Goal: Transaction & Acquisition: Purchase product/service

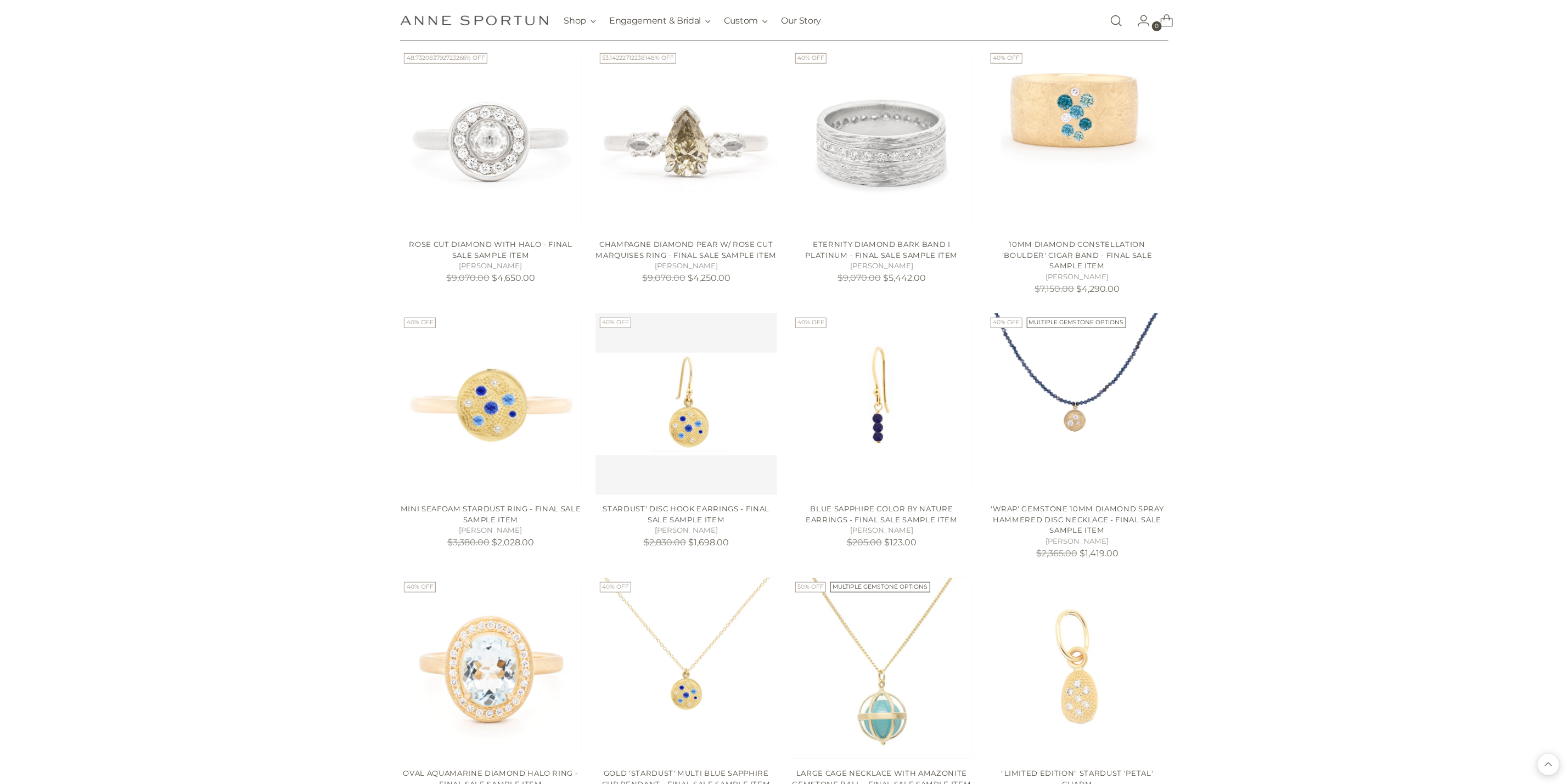
scroll to position [614, 0]
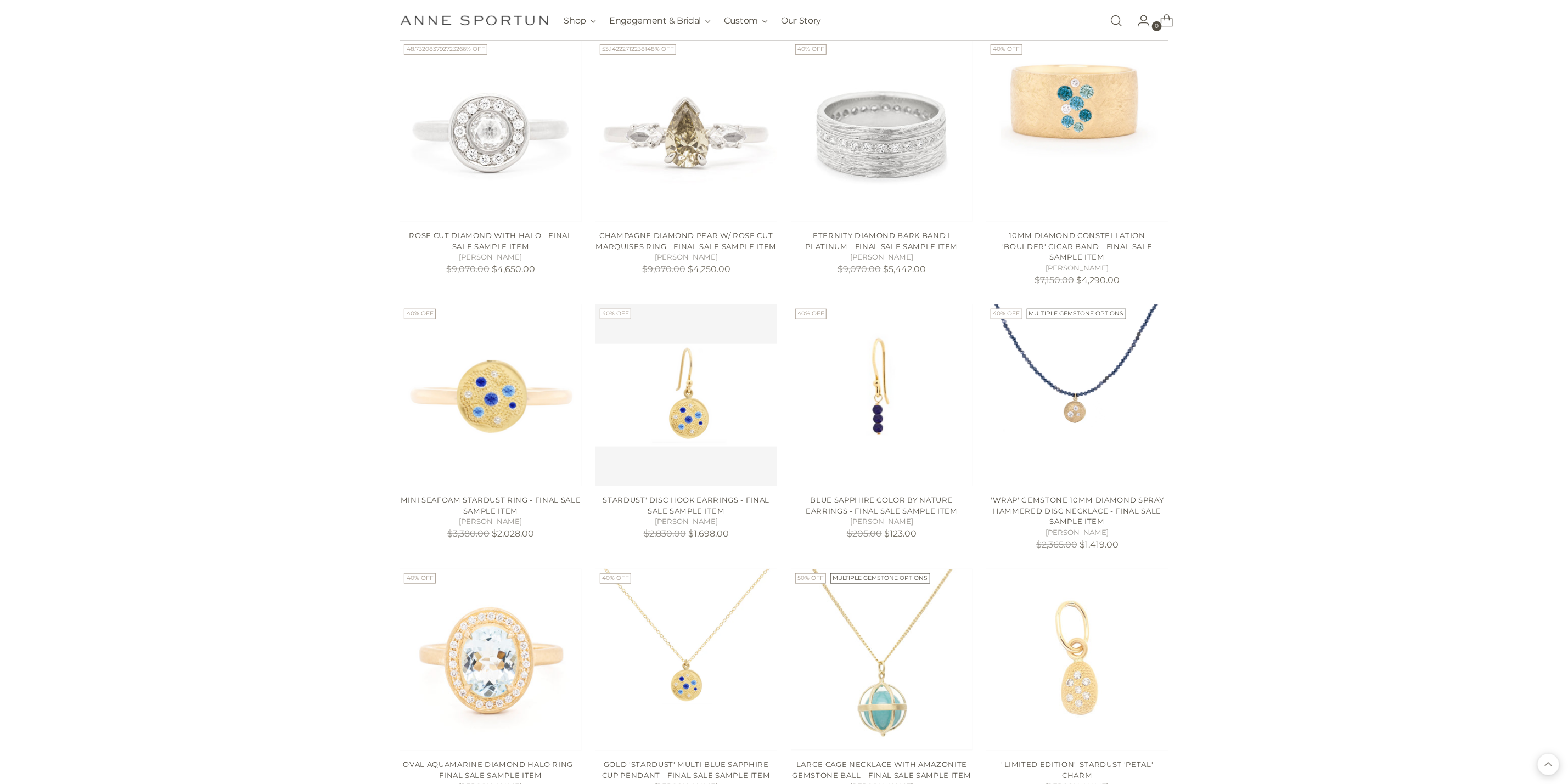
click at [1044, 282] on div "59 Results Clear filters Filter By Price *** - **** $114.00 $5,442.00 Metal 14k…" at bounding box center [784, 785] width 1568 height 2198
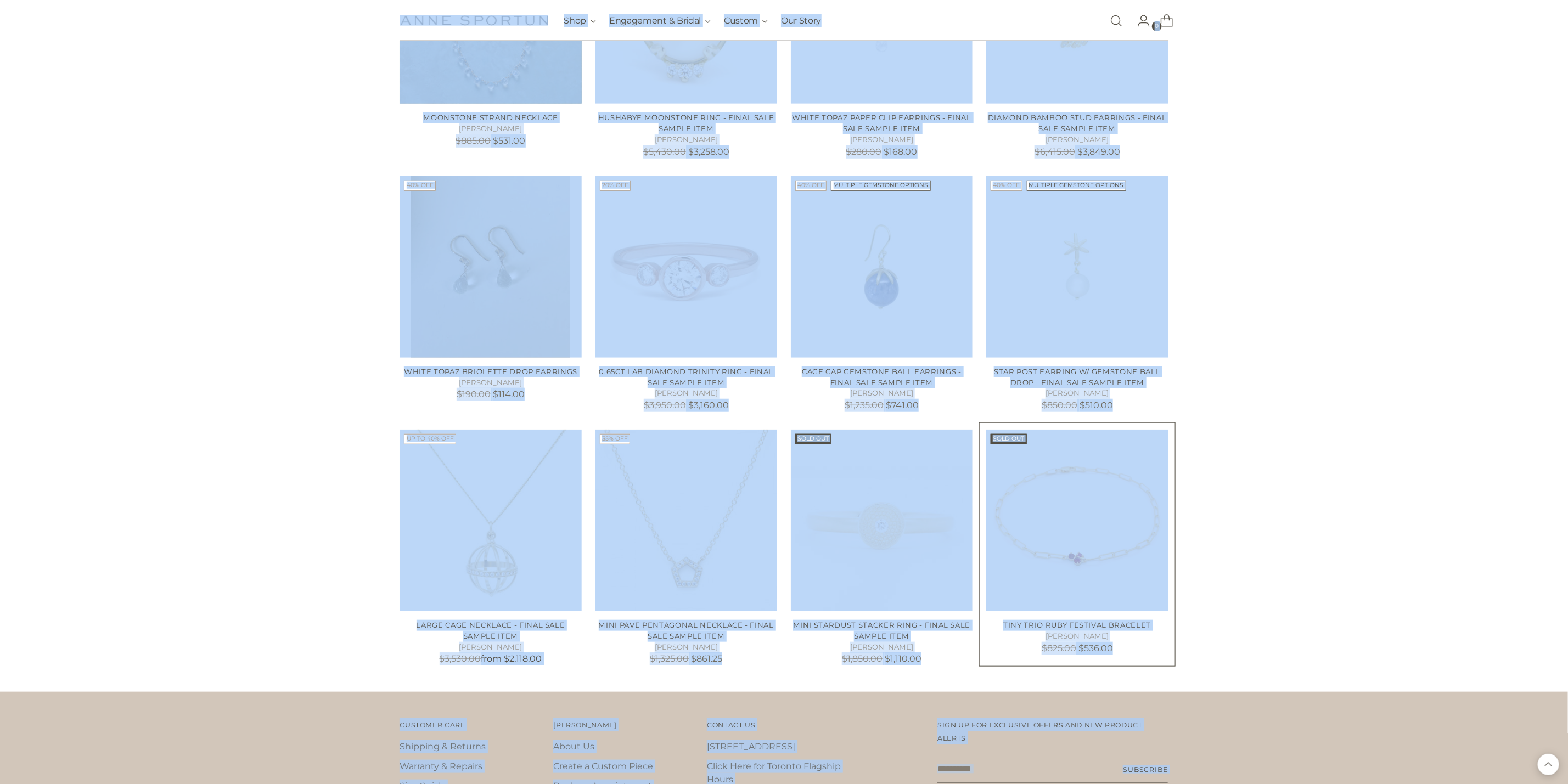
scroll to position [3699, 0]
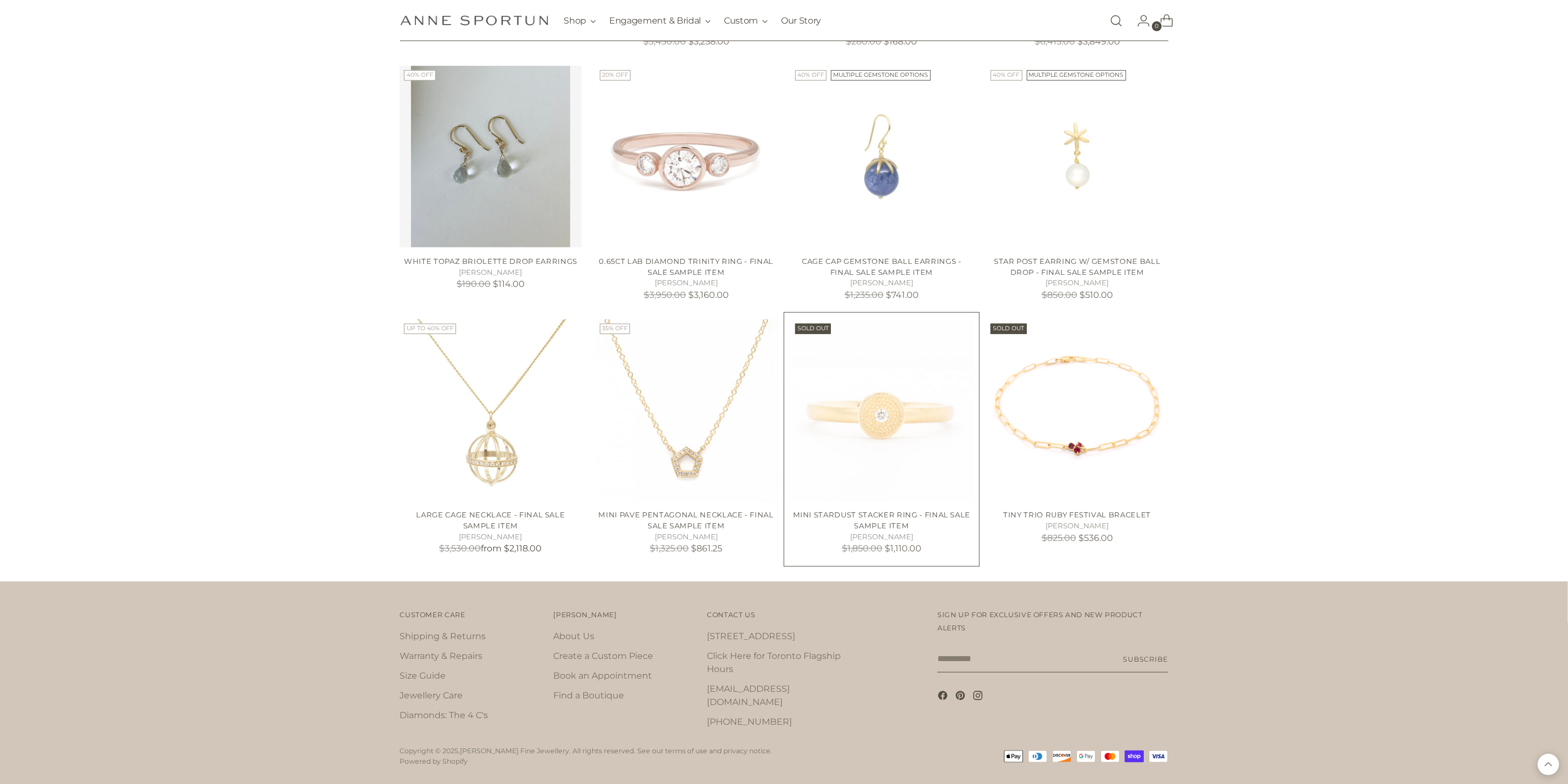
click at [912, 385] on img "Mini Stardust Stacker Ring - Final Sale Sample Item" at bounding box center [881, 410] width 182 height 182
click at [1044, 404] on img "Tiny Trio Ruby Festival Bracelet" at bounding box center [1077, 410] width 182 height 182
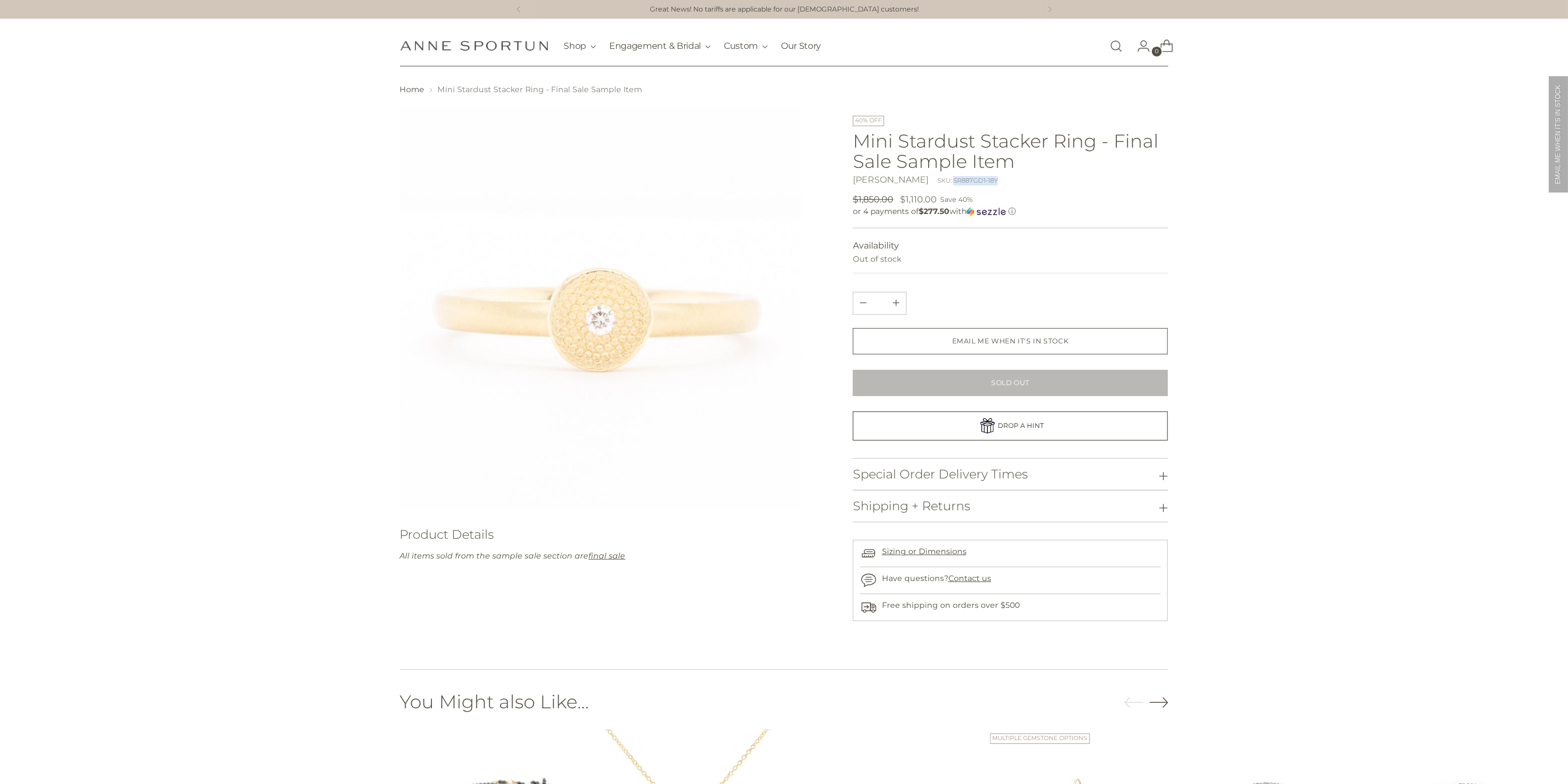
drag, startPoint x: 980, startPoint y: 181, endPoint x: 939, endPoint y: 180, distance: 41.0
click at [939, 180] on div "Anne Sportun SKU: SR887GD1-18Y" at bounding box center [1011, 180] width 315 height 13
copy div "SR887GD1-18Y"
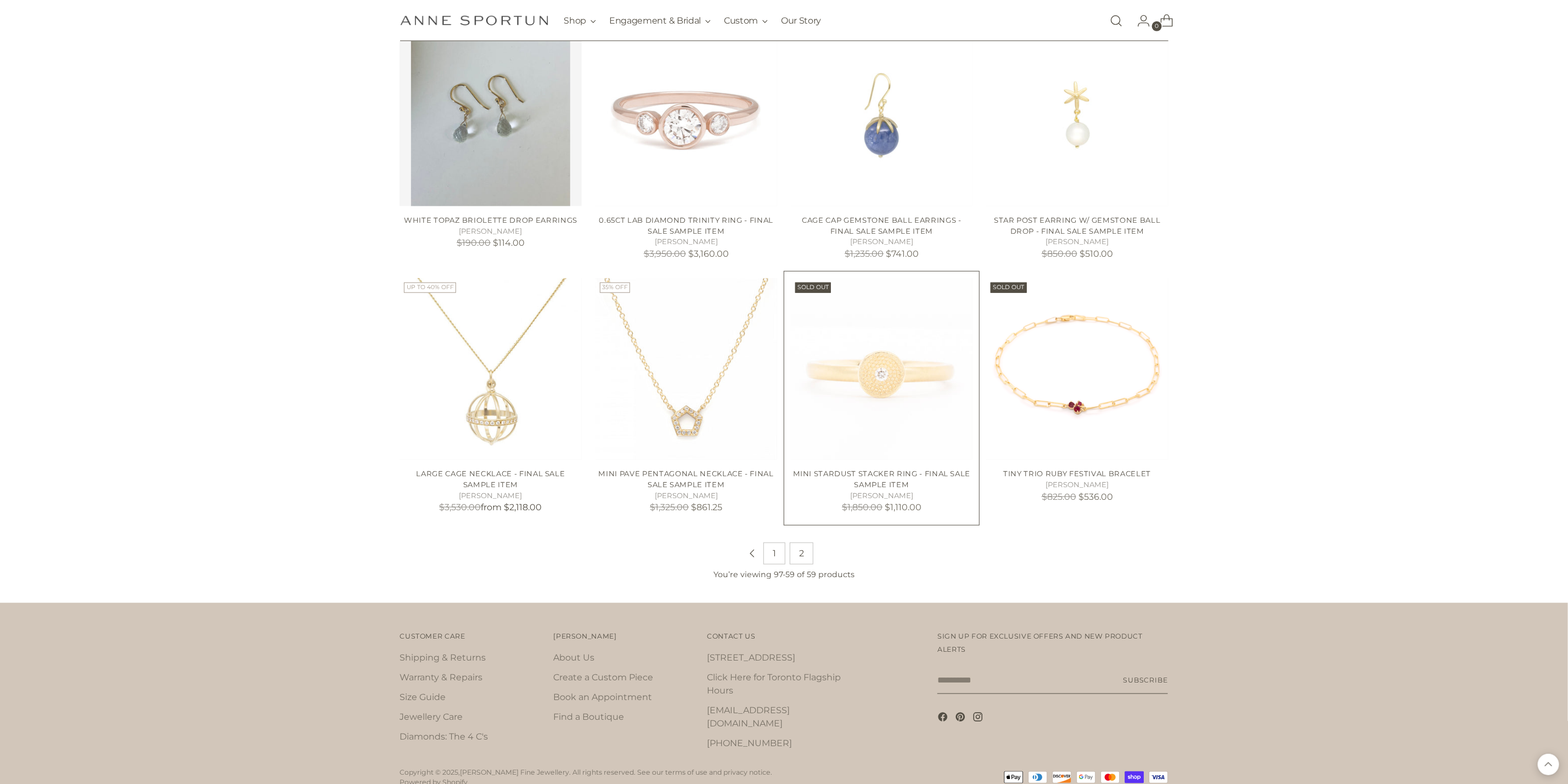
scroll to position [3762, 0]
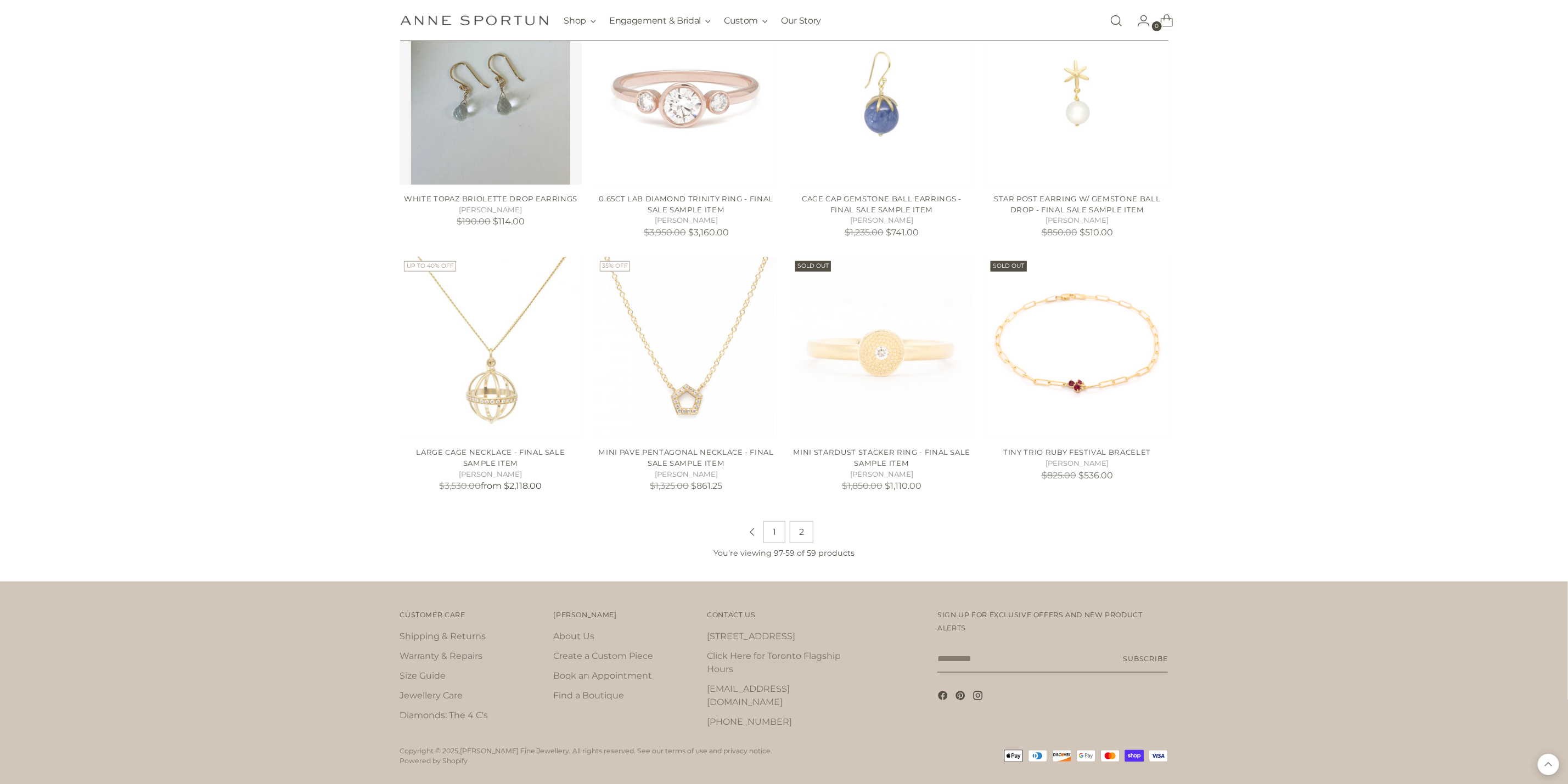
click at [799, 524] on link "2" at bounding box center [801, 532] width 24 height 22
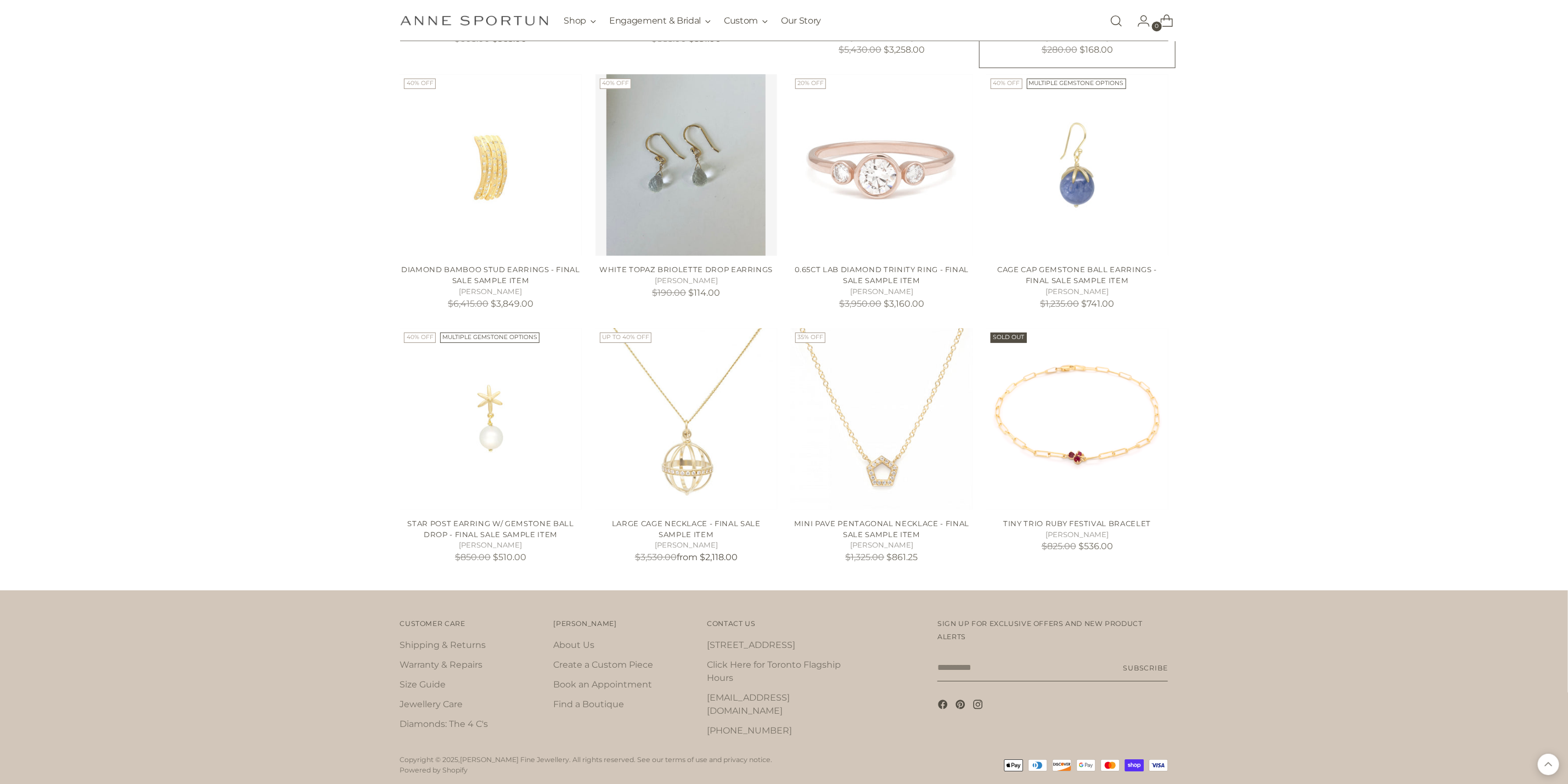
scroll to position [2673, 0]
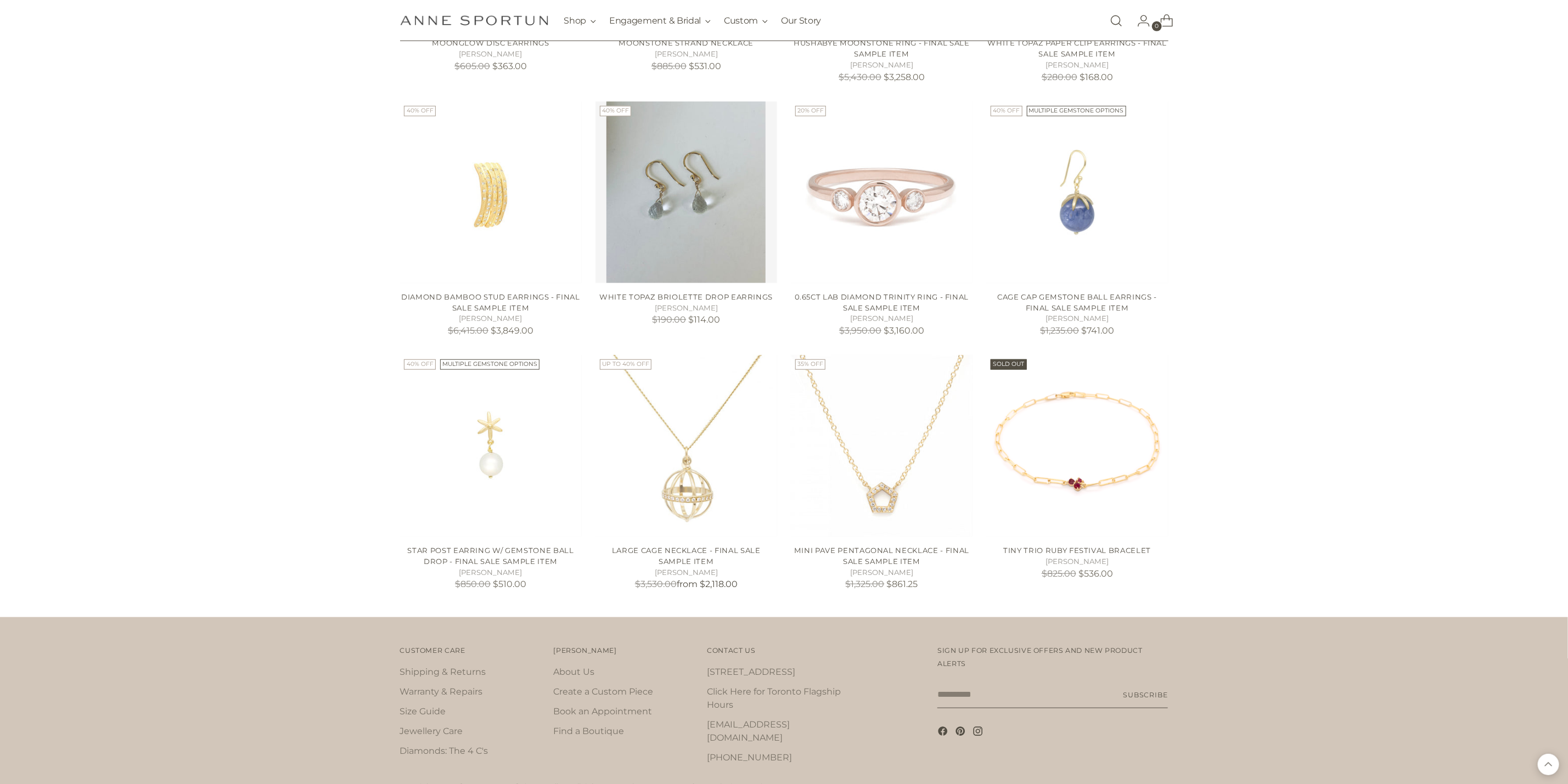
scroll to position [3699, 0]
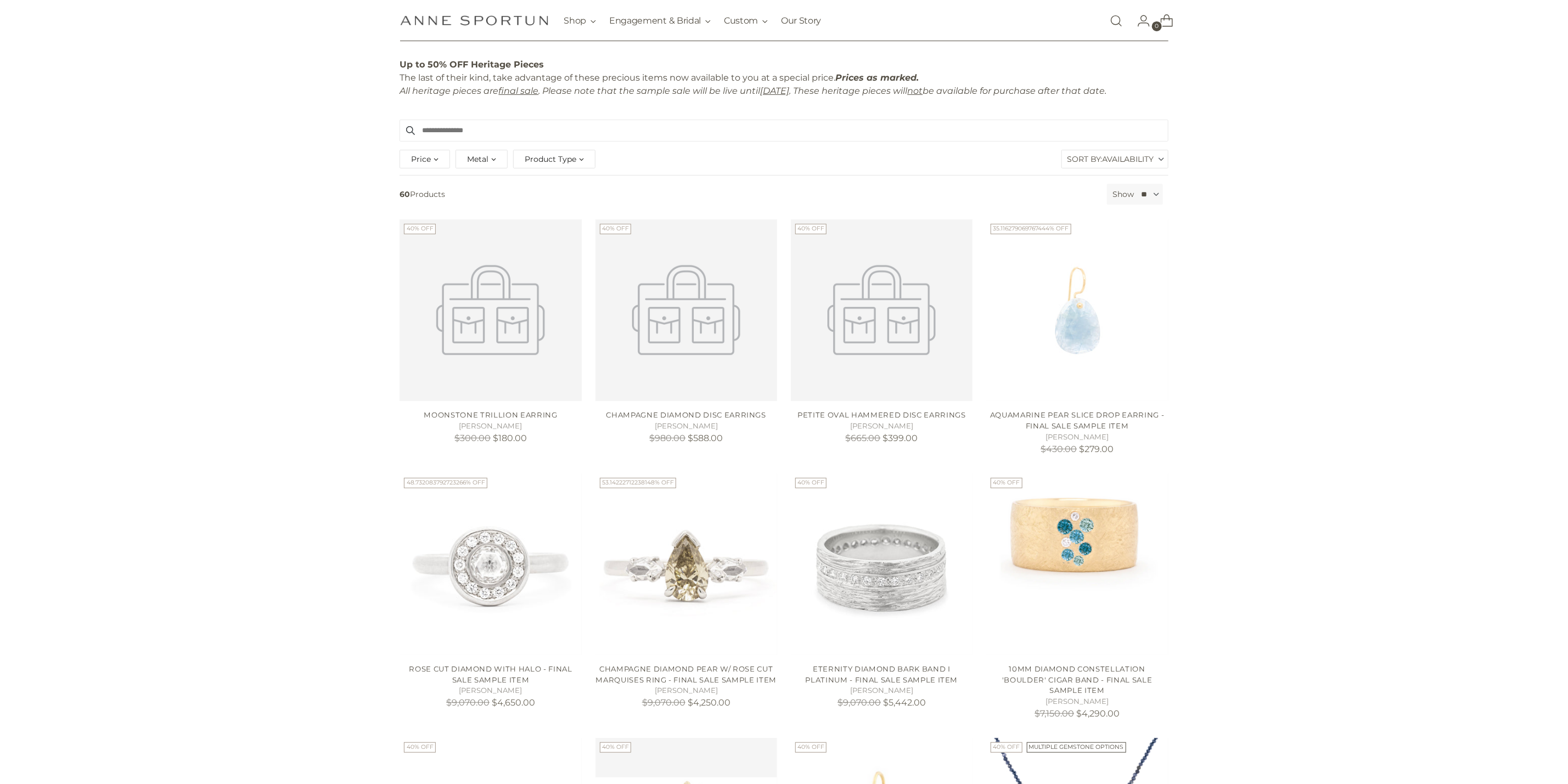
scroll to position [199, 0]
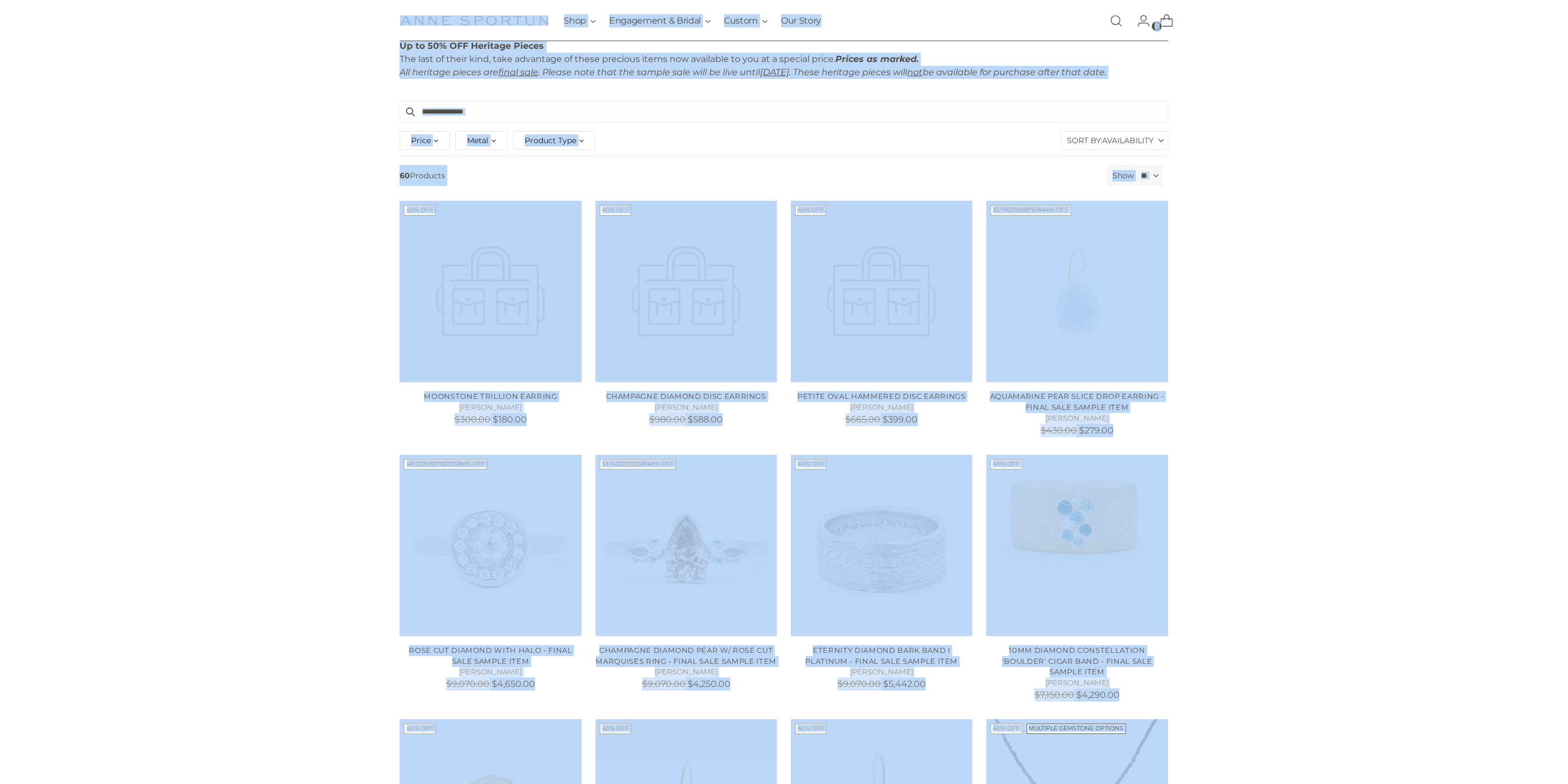
copy body "Great News! No tariffs are applicable for our American customers! Free shipping…"
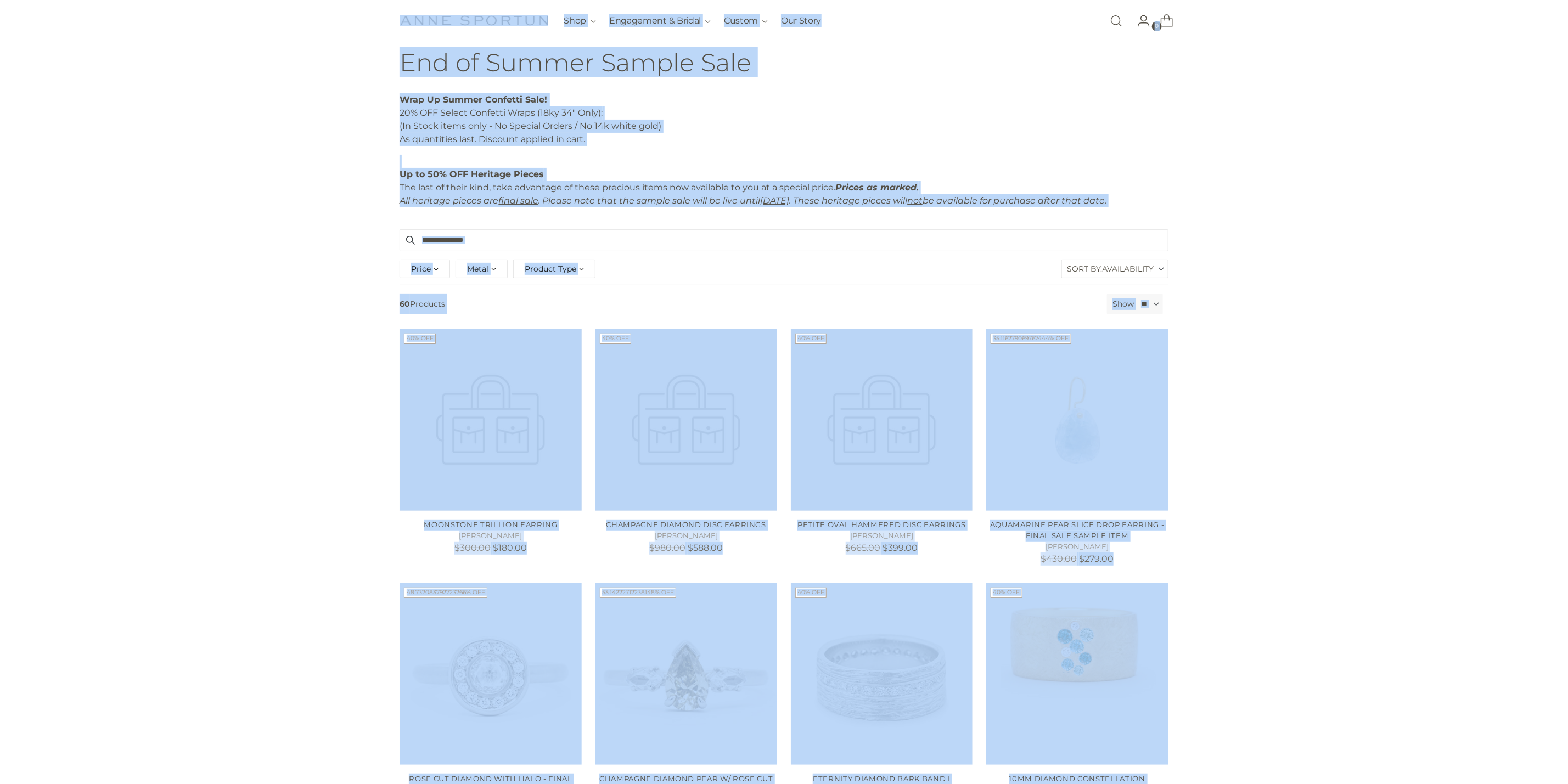
scroll to position [0, 0]
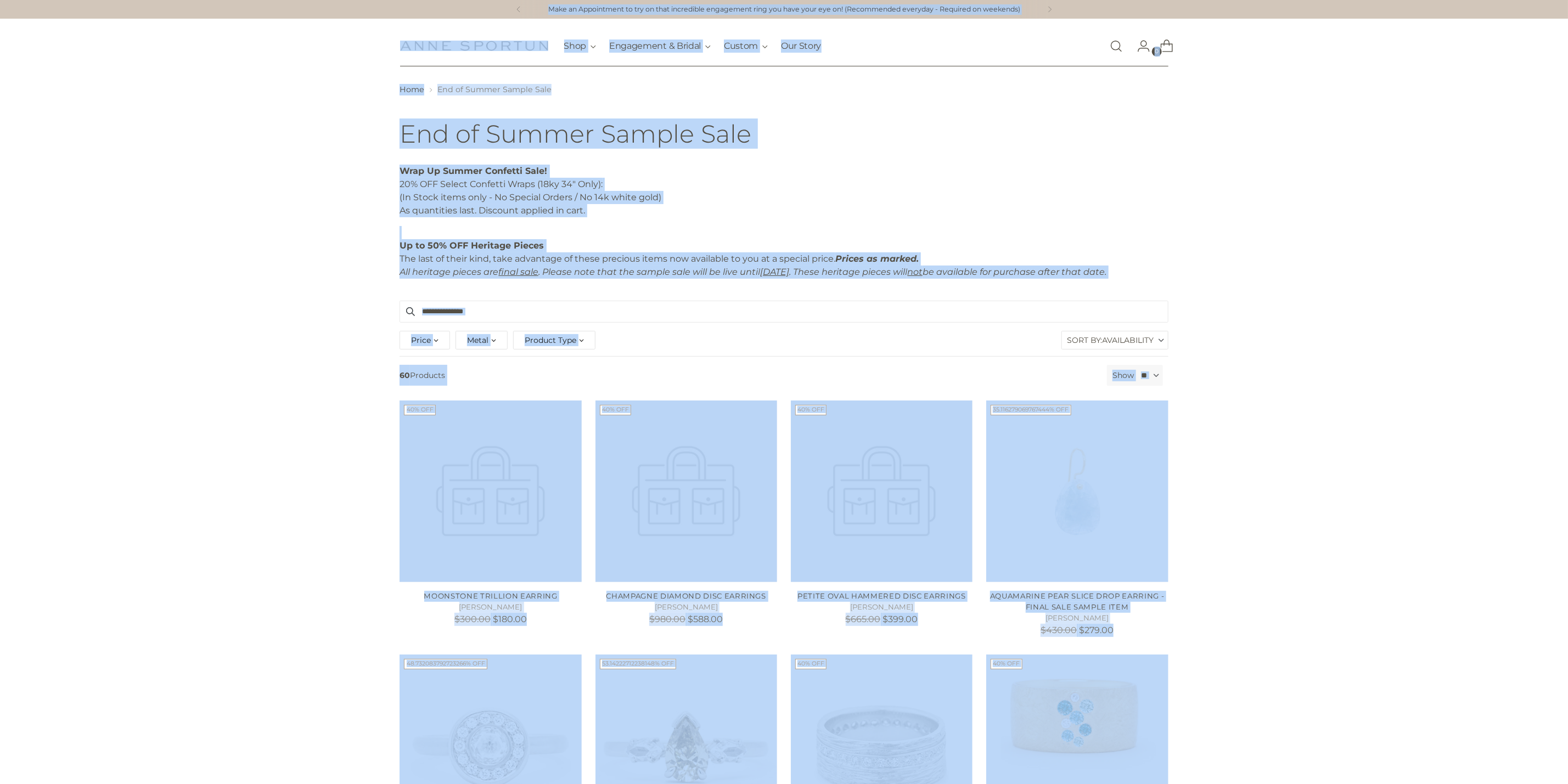
click at [279, 289] on section "Wrap Up Summer Confetti Sale! 20% OFF Select Confetti Wraps (18ky 34" Only): (I…" at bounding box center [784, 232] width 1568 height 136
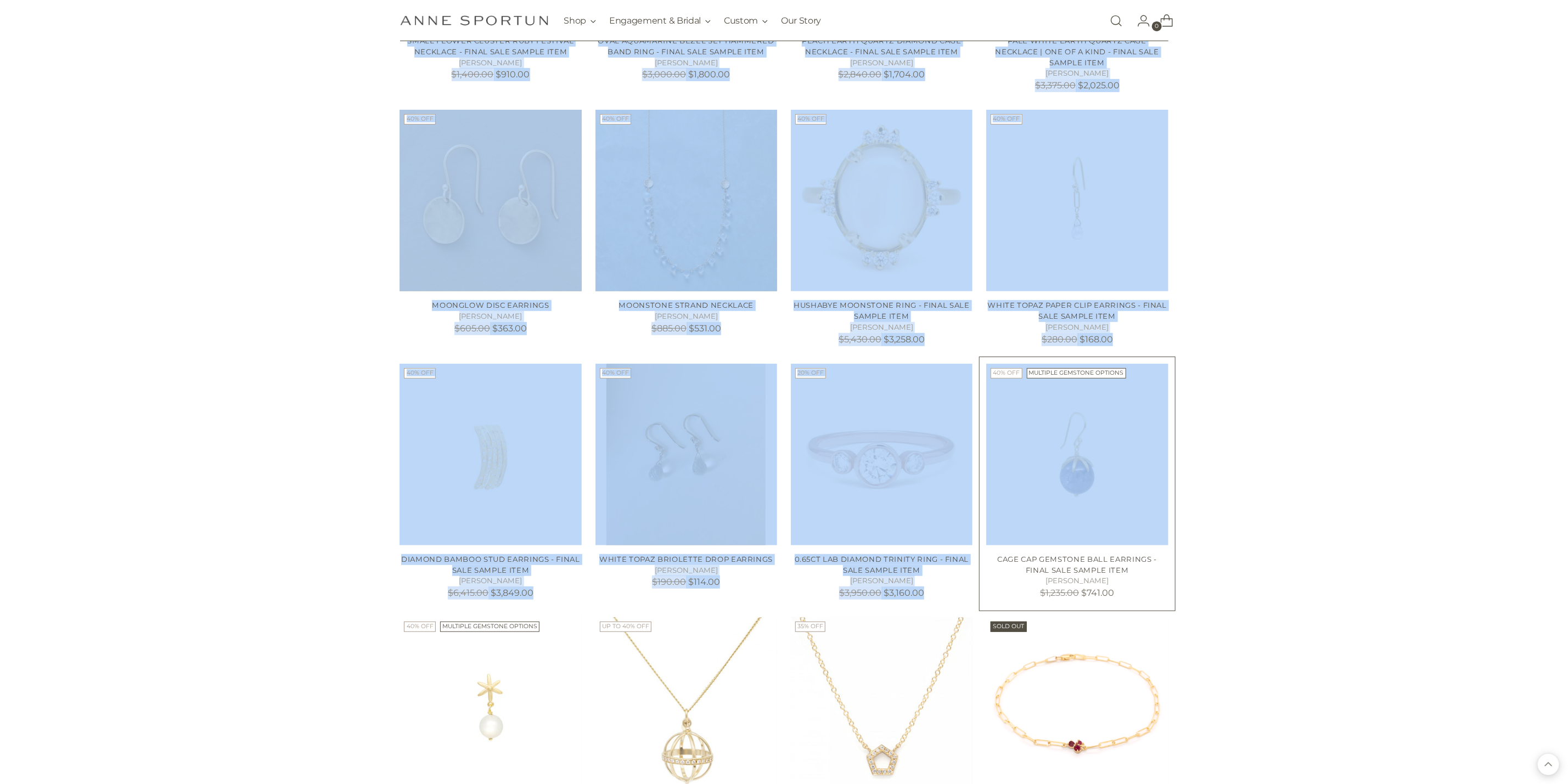
scroll to position [3699, 0]
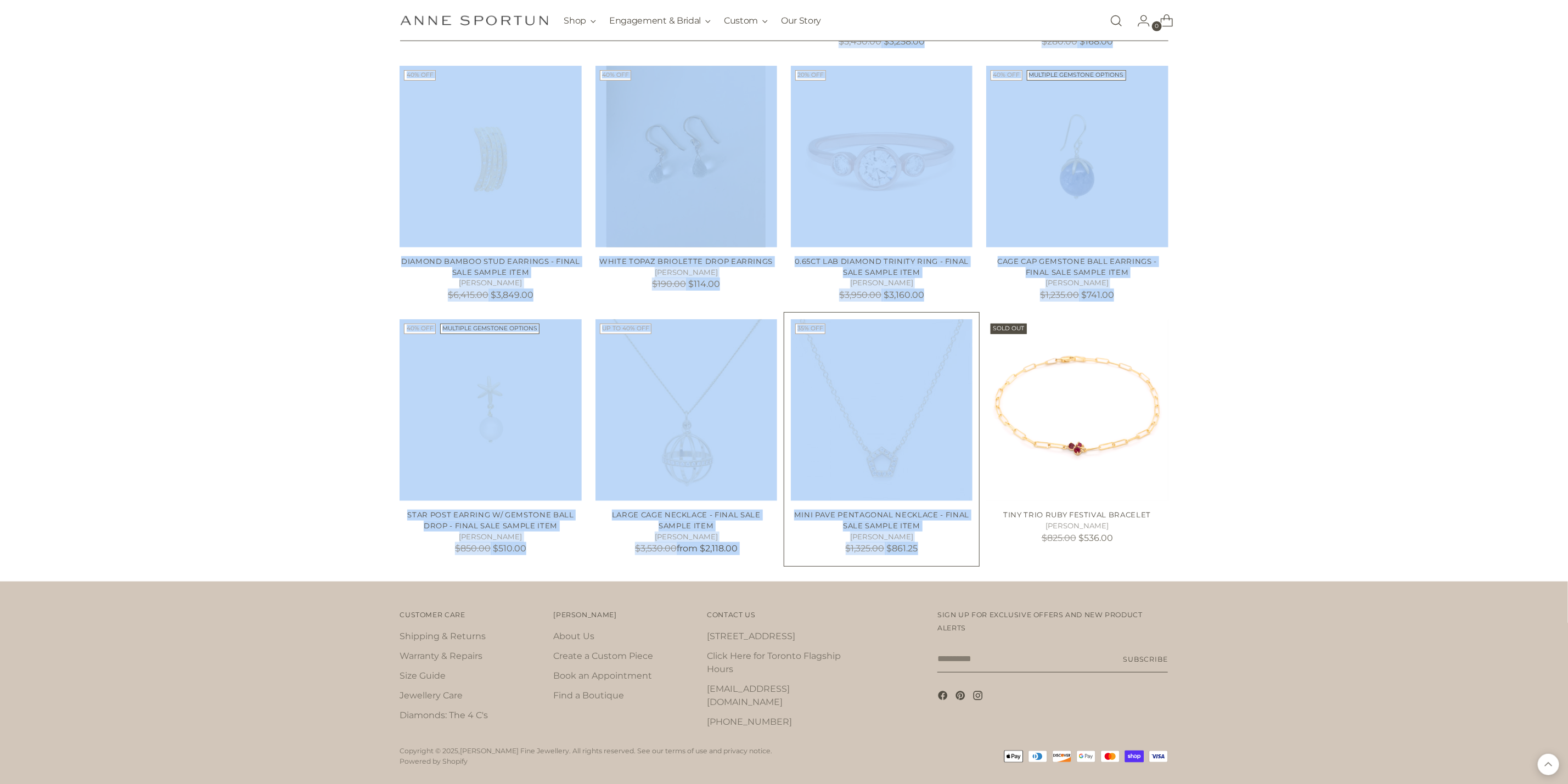
drag, startPoint x: 400, startPoint y: 129, endPoint x: 933, endPoint y: 548, distance: 678.0
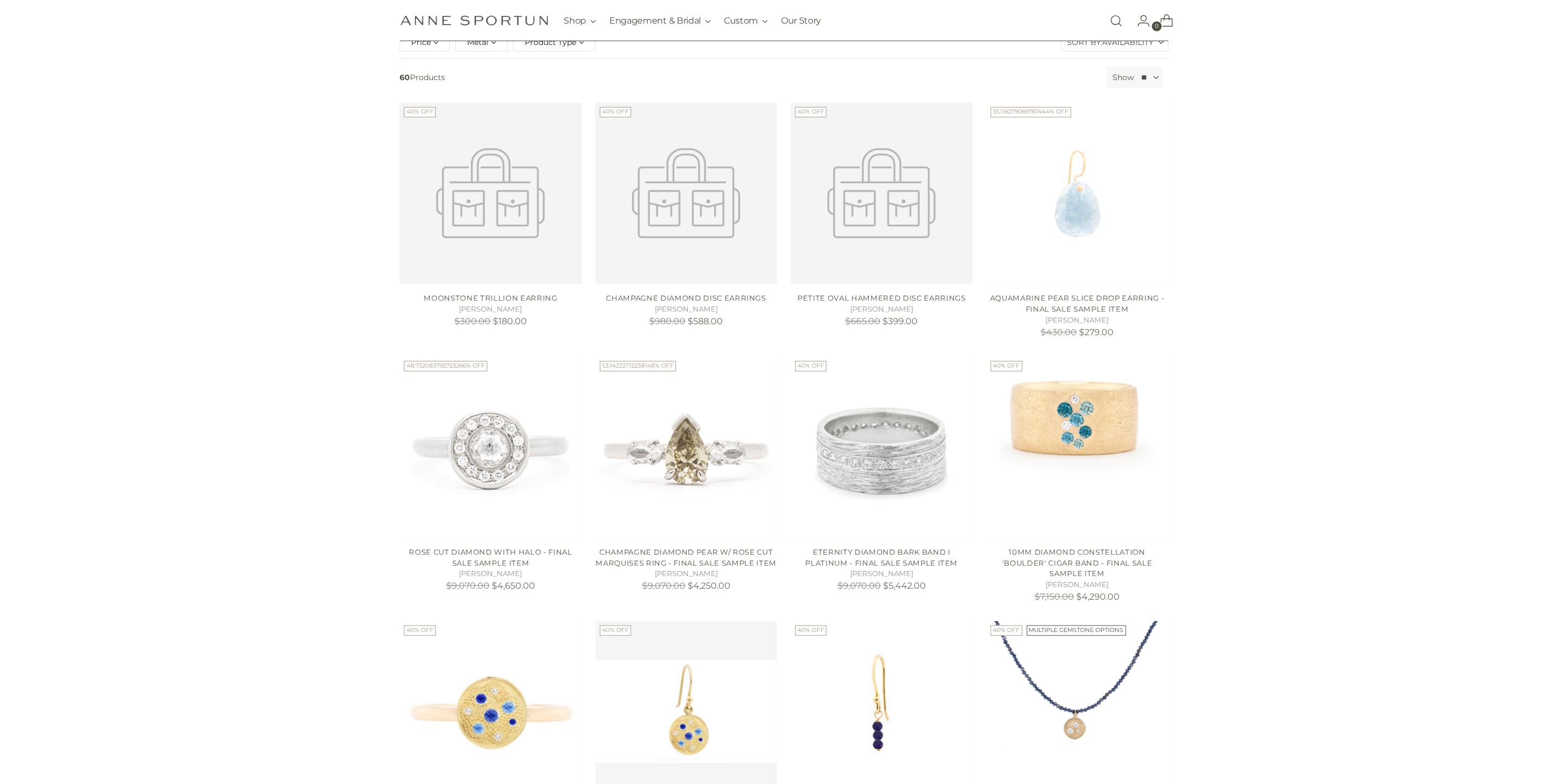
scroll to position [249, 0]
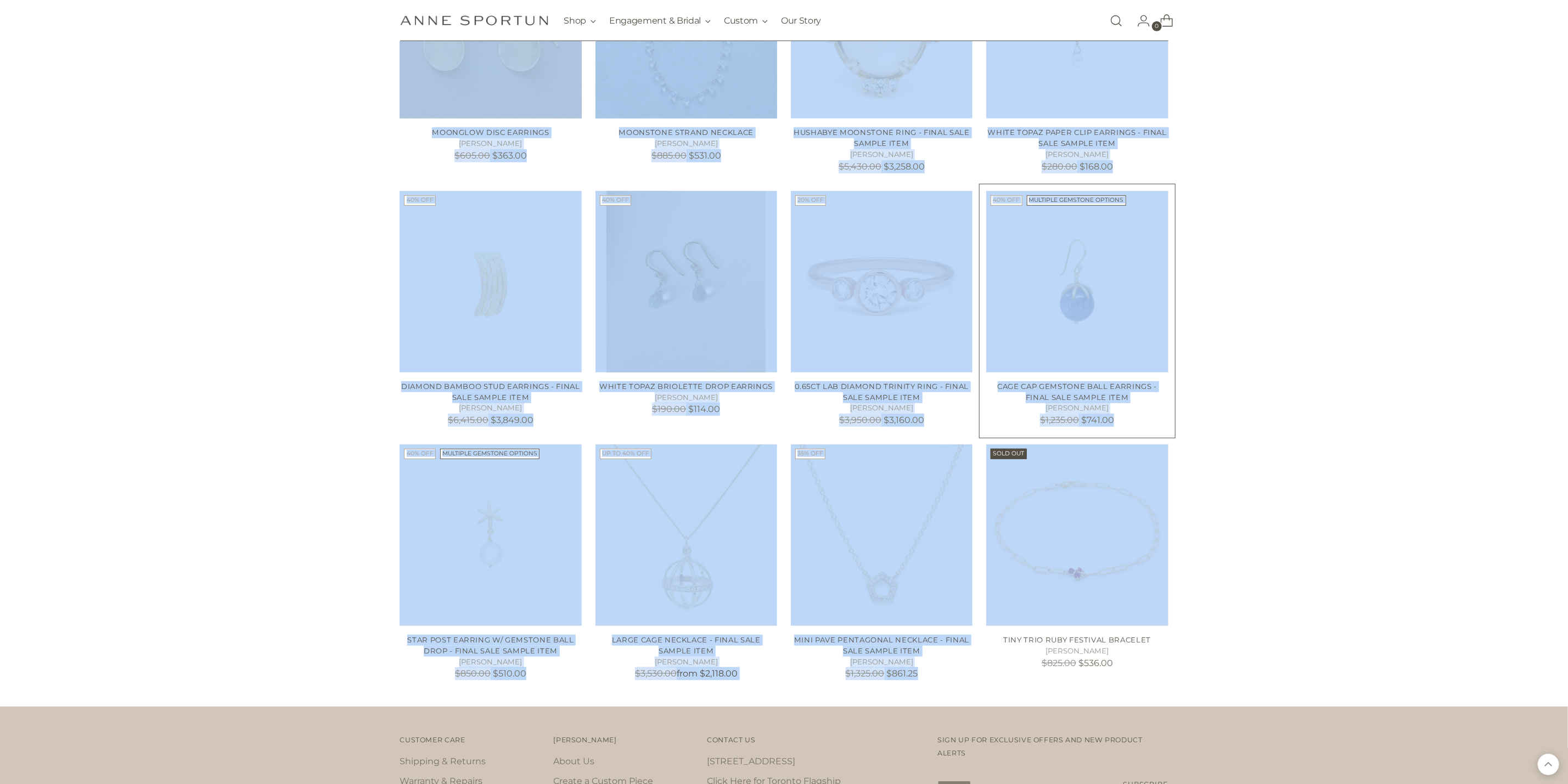
scroll to position [3699, 0]
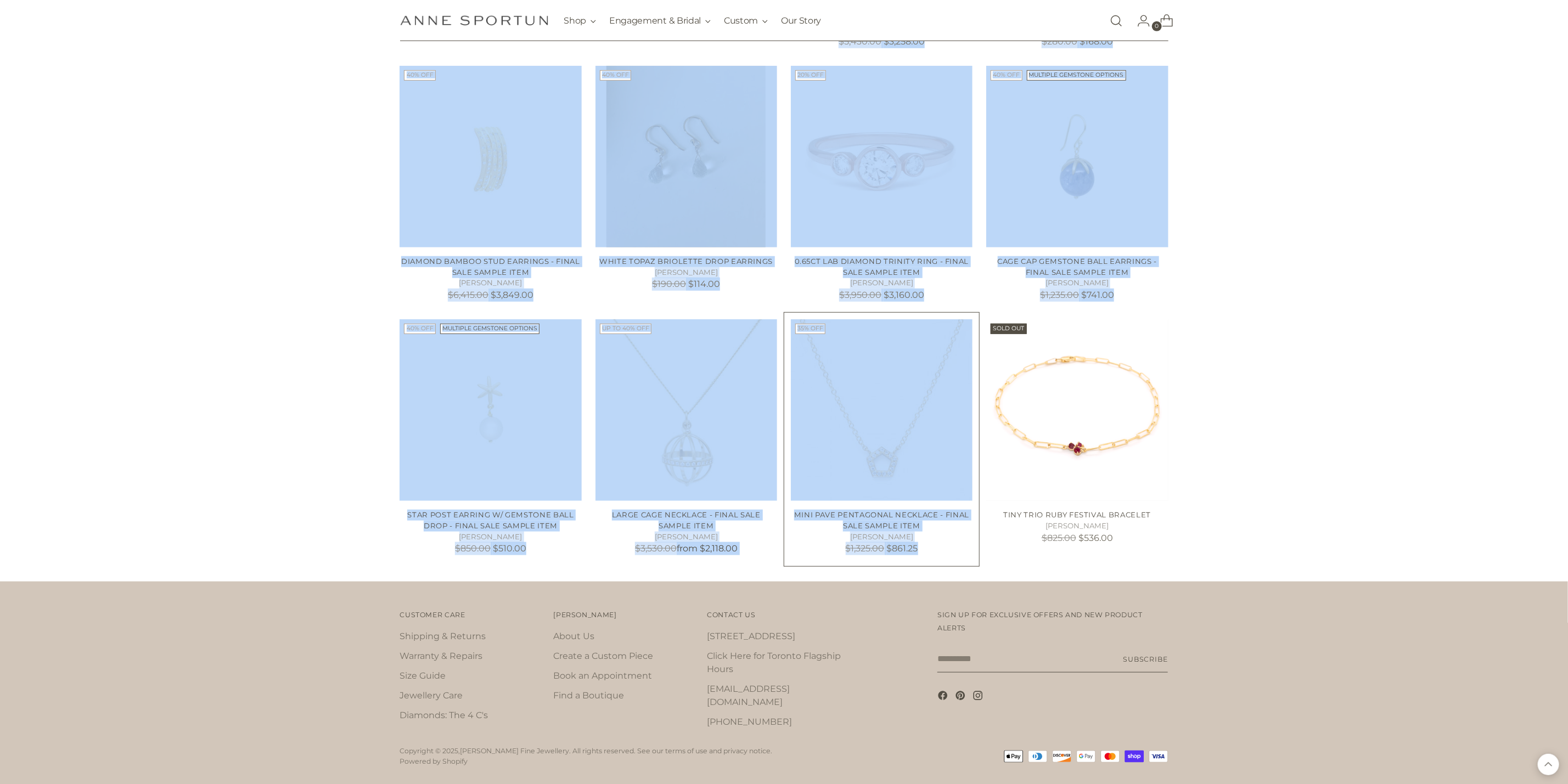
drag, startPoint x: 978, startPoint y: 145, endPoint x: 973, endPoint y: 535, distance: 390.0
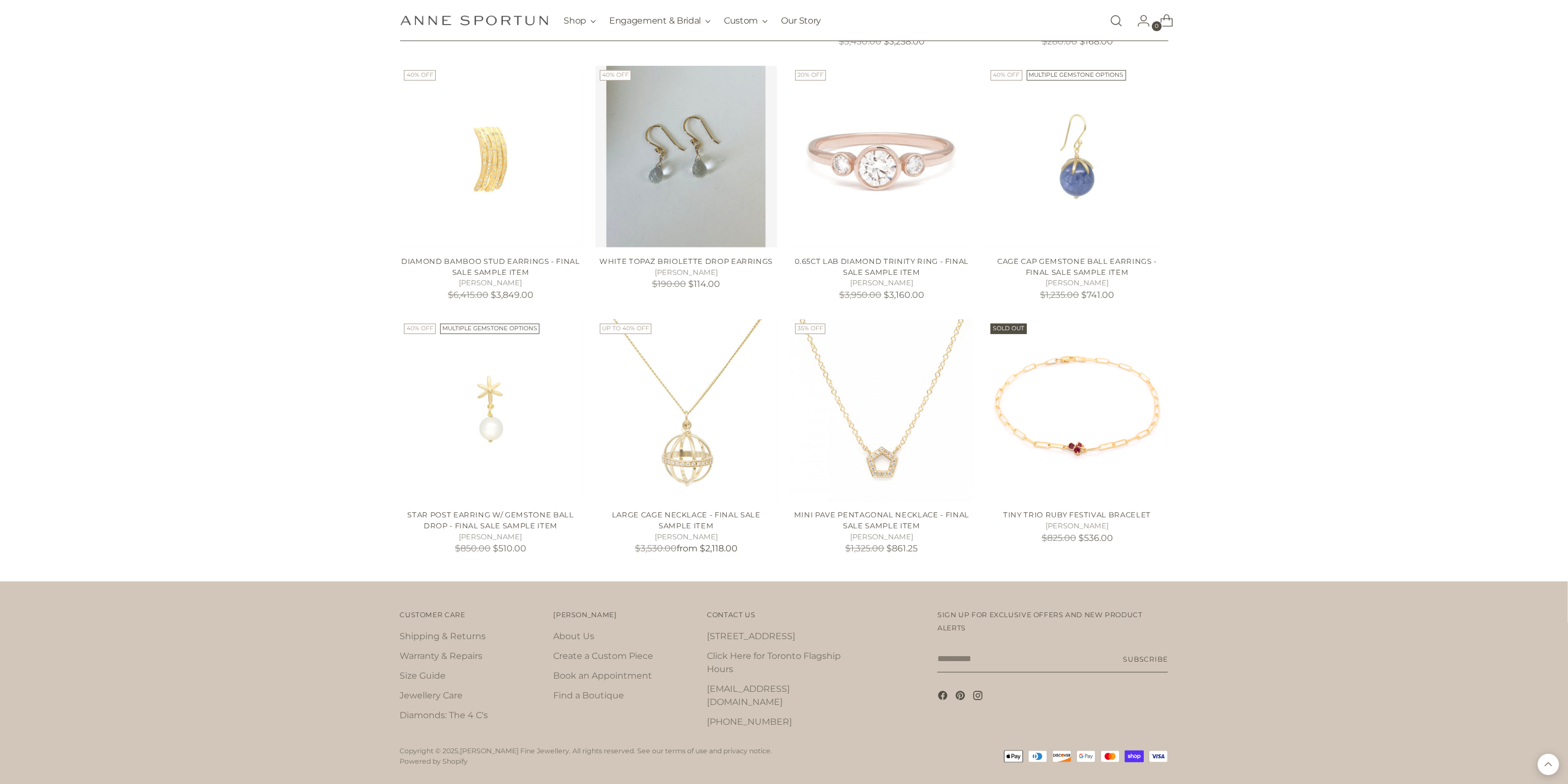
click at [1447, 621] on footer "Customer Care Customer Care Shipping & Returns Warranty & Repairs Size Guide Je…" at bounding box center [784, 692] width 1568 height 220
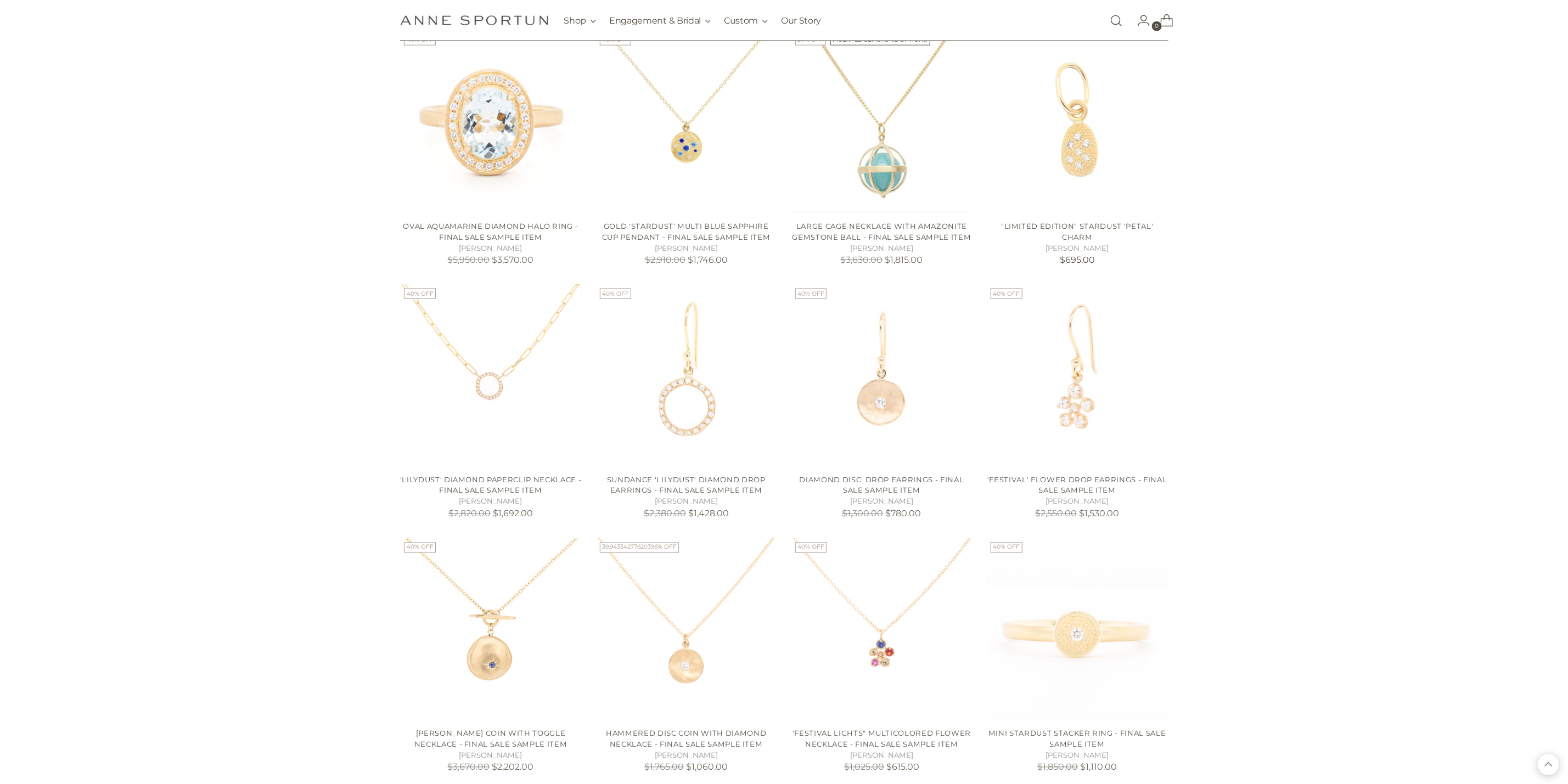
scroll to position [1143, 0]
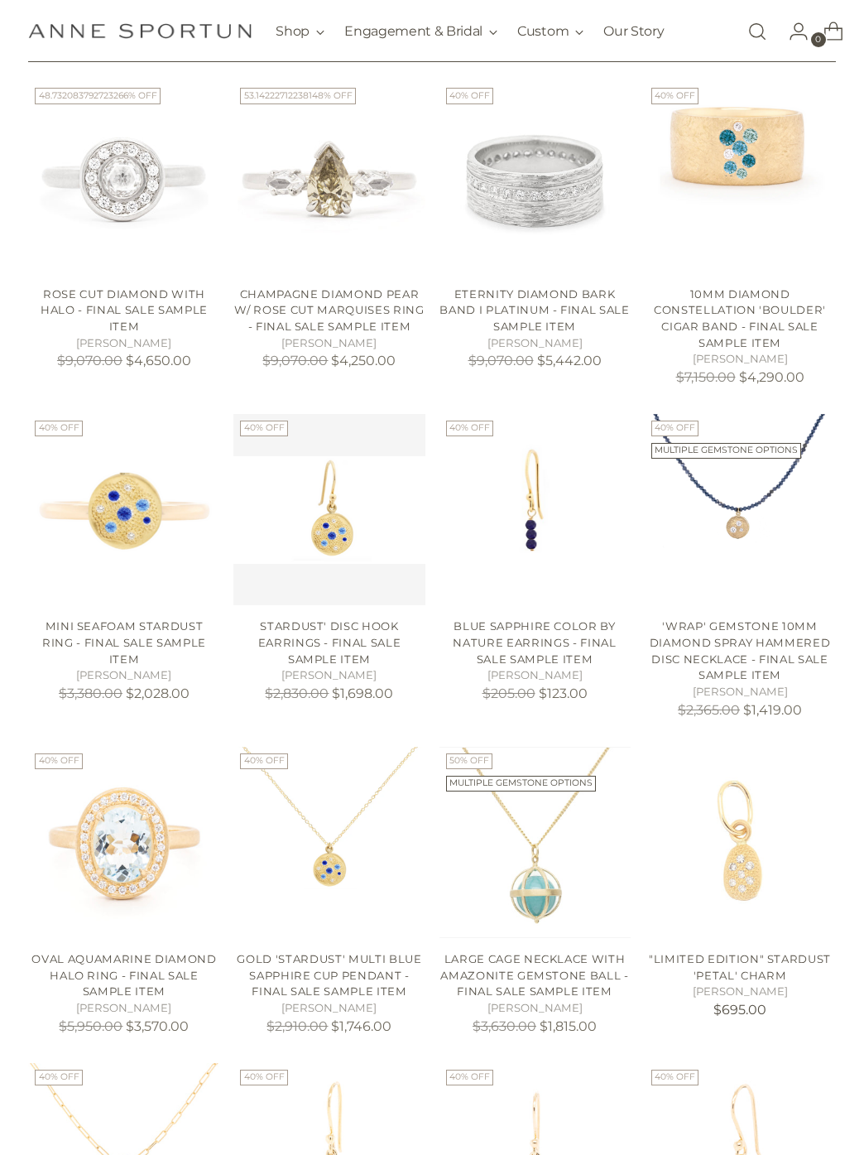
scroll to position [865, 0]
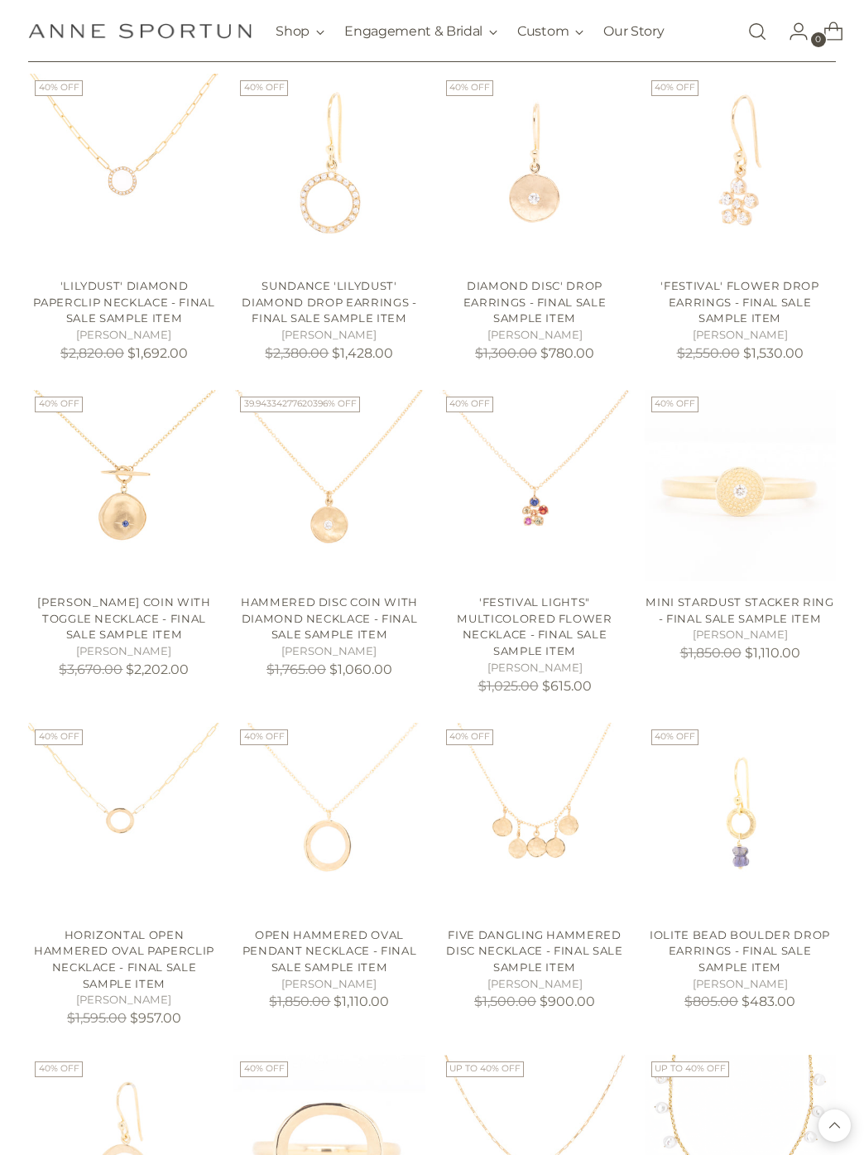
scroll to position [1831, 0]
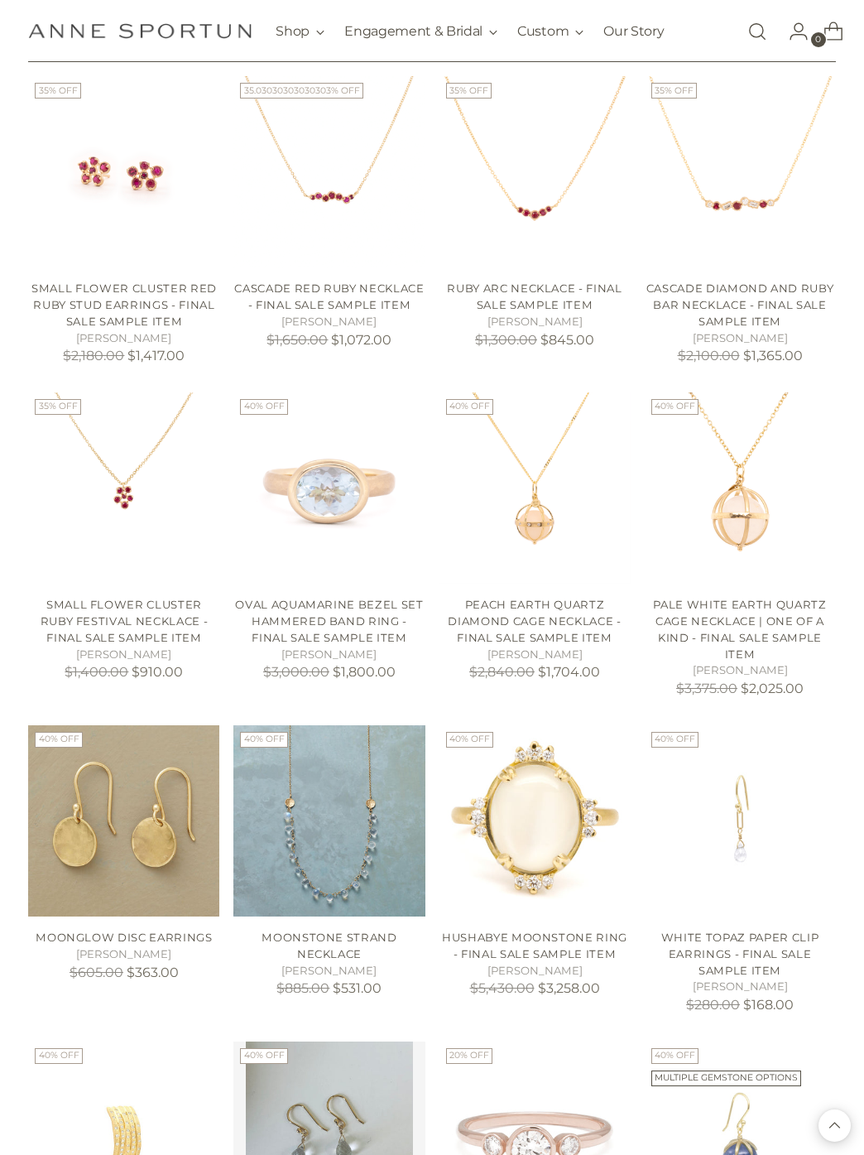
scroll to position [3810, 0]
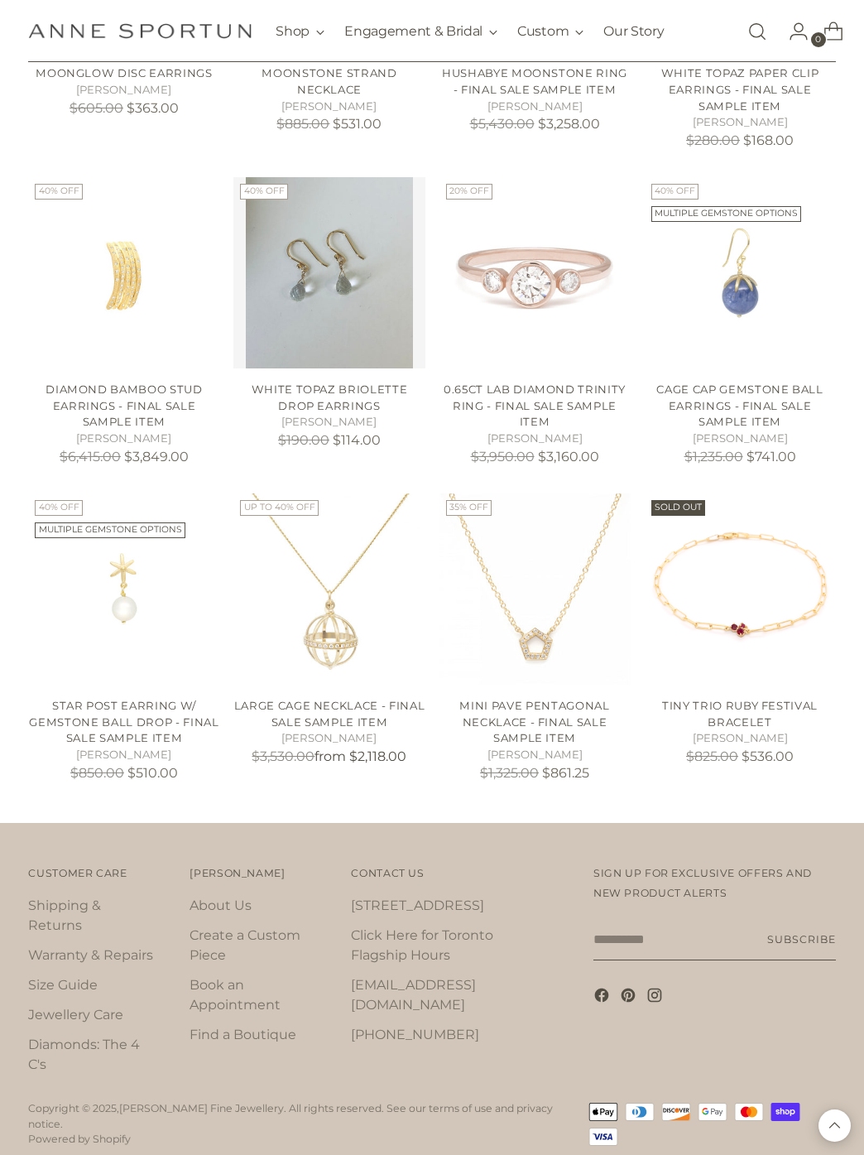
scroll to position [4692, 0]
